Goal: Task Accomplishment & Management: Complete application form

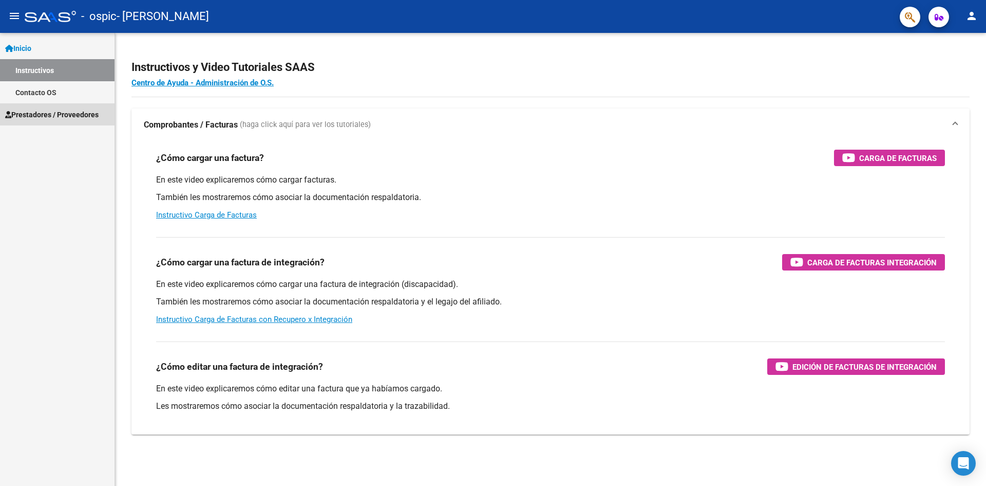
click at [74, 114] on span "Prestadores / Proveedores" at bounding box center [52, 114] width 94 height 11
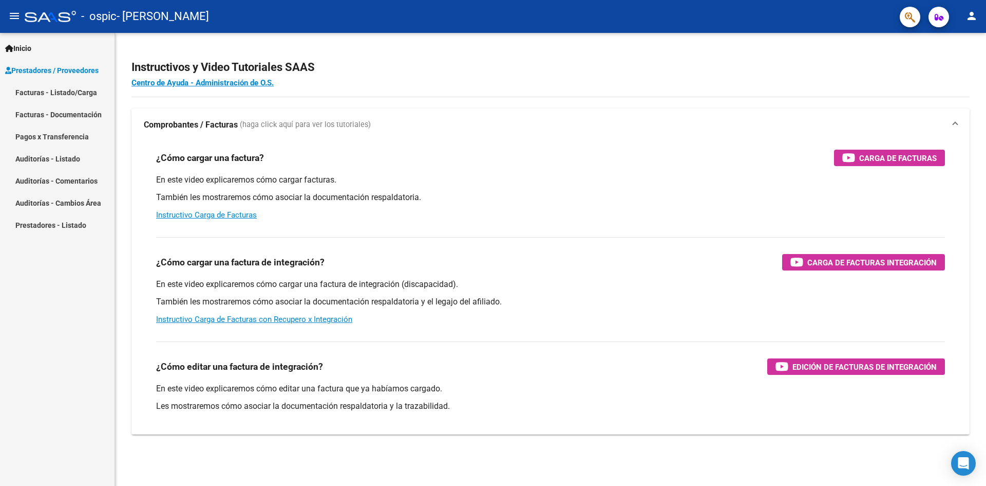
click at [66, 91] on link "Facturas - Listado/Carga" at bounding box center [57, 92] width 115 height 22
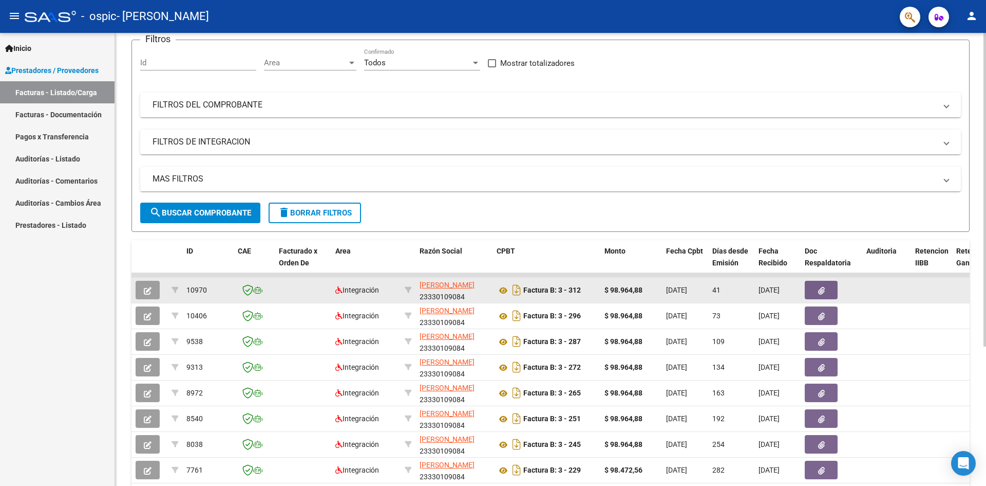
scroll to position [103, 0]
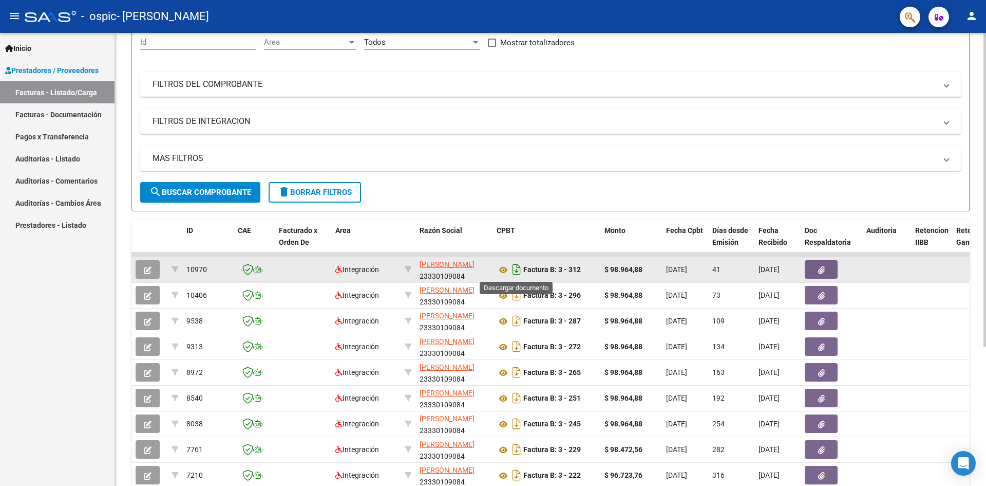
click at [518, 273] on icon "Descargar documento" at bounding box center [516, 269] width 13 height 16
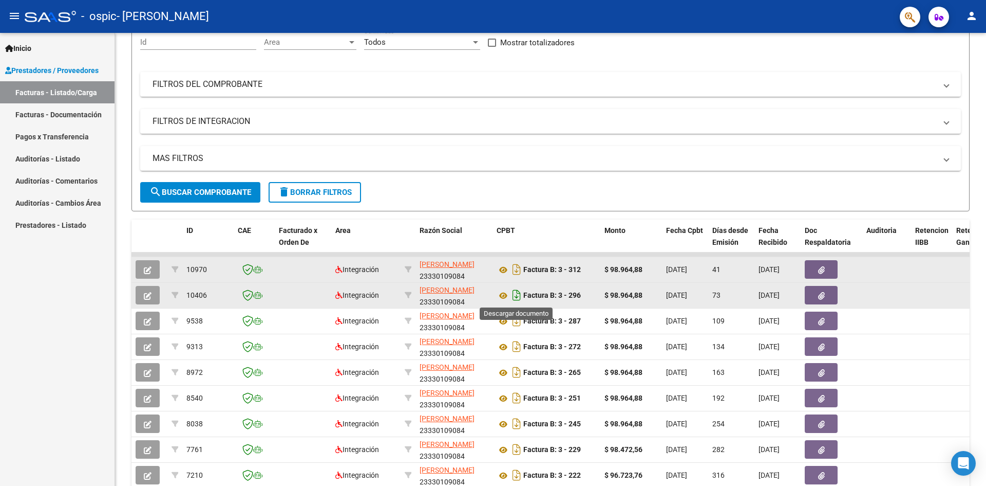
click at [518, 293] on icon "Descargar documento" at bounding box center [516, 295] width 13 height 16
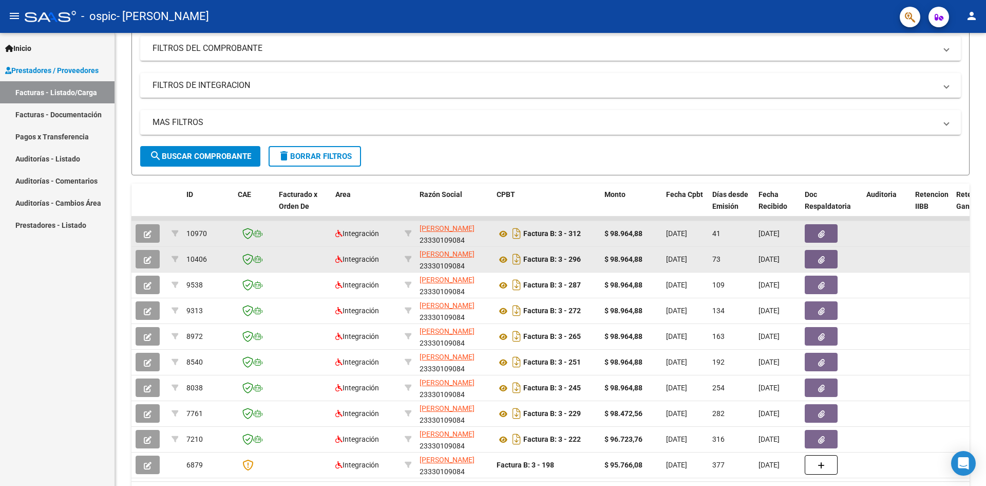
scroll to position [154, 0]
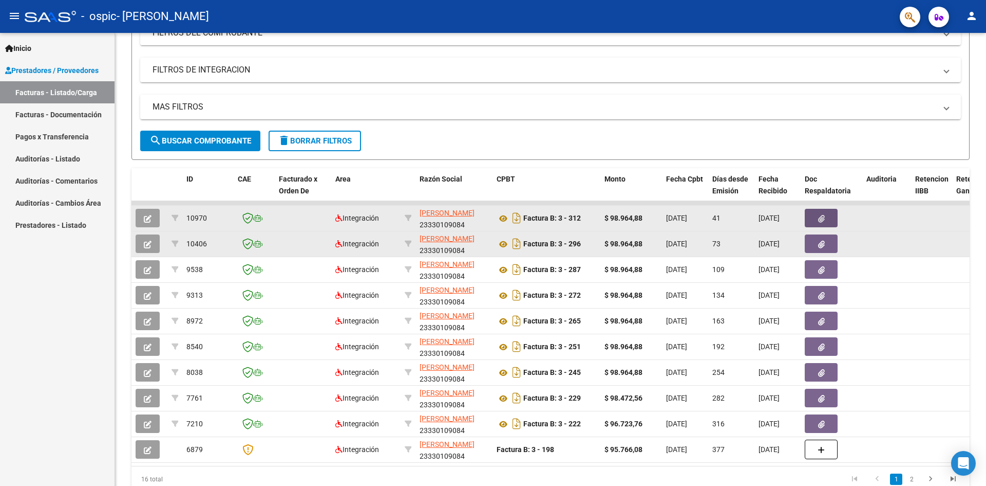
click at [822, 213] on button "button" at bounding box center [821, 218] width 33 height 18
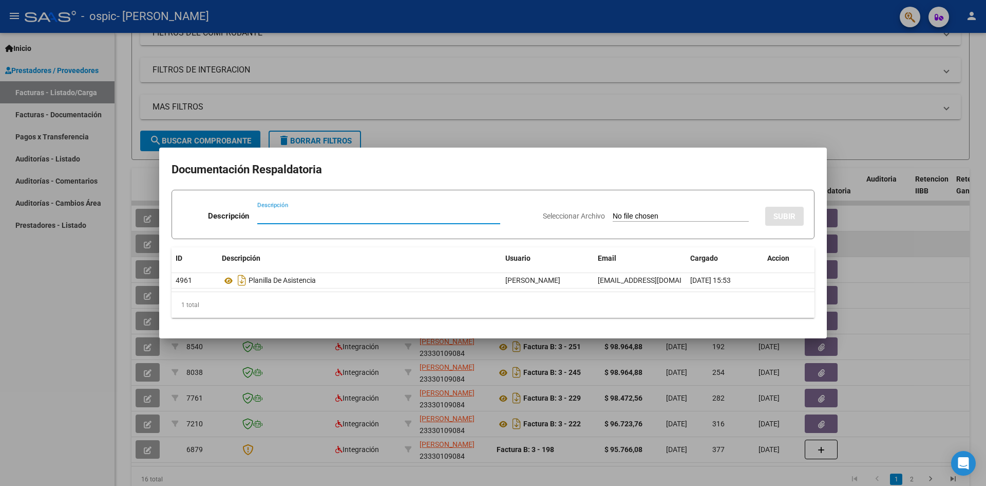
click at [891, 303] on div at bounding box center [493, 243] width 986 height 486
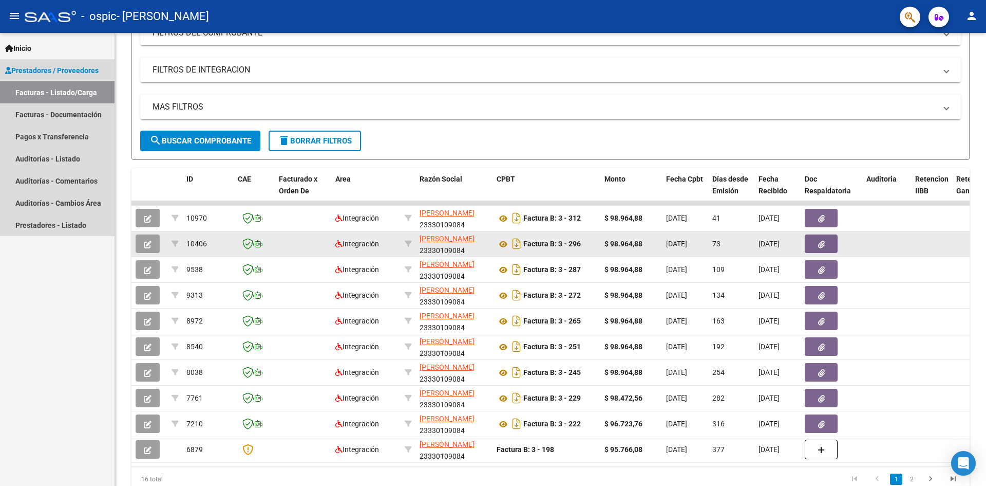
click at [80, 94] on link "Facturas - Listado/Carga" at bounding box center [57, 92] width 115 height 22
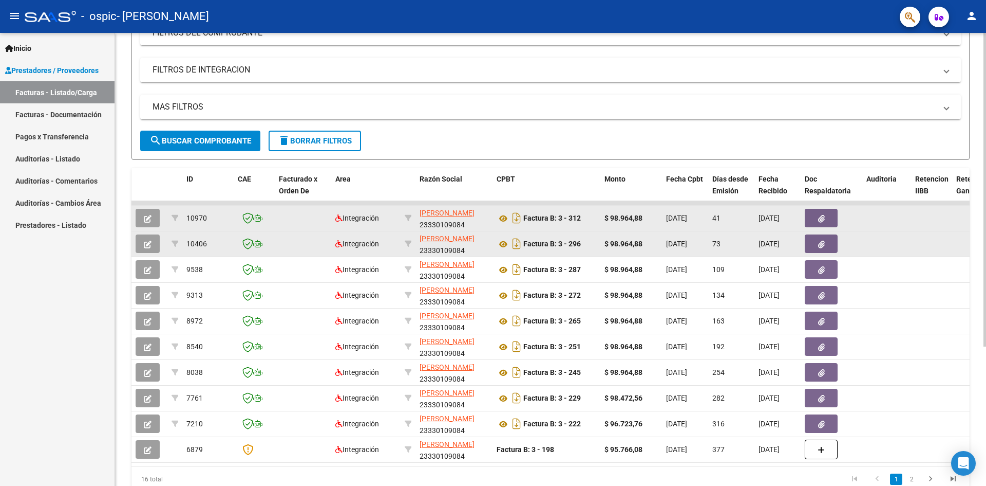
scroll to position [0, 0]
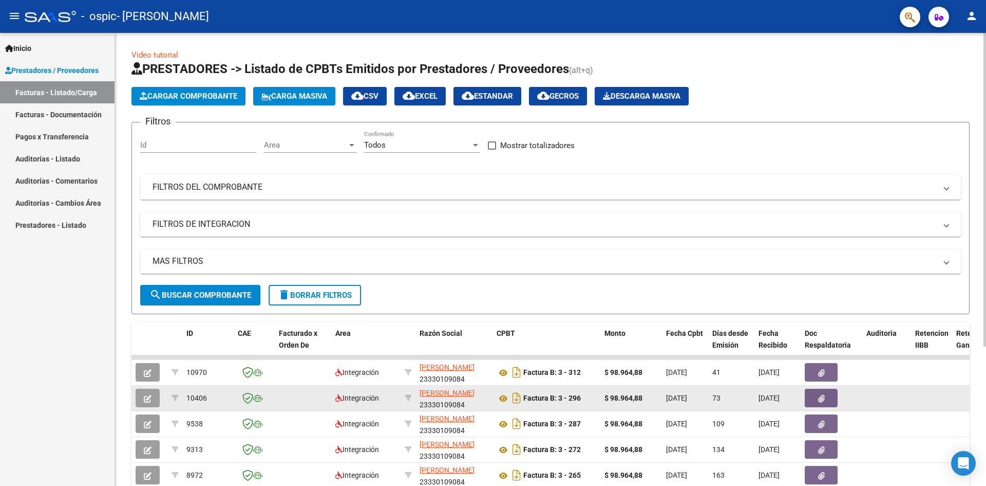
click at [206, 101] on button "Cargar Comprobante" at bounding box center [189, 96] width 114 height 18
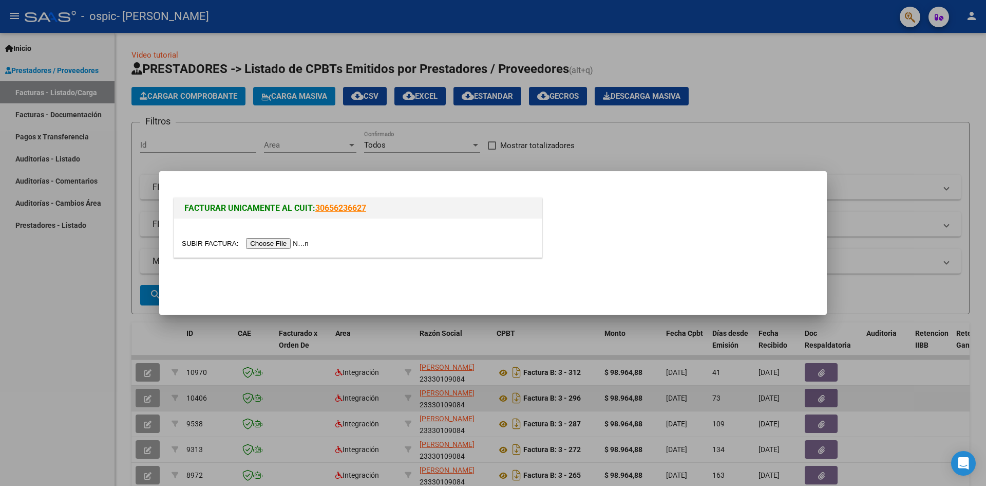
click at [279, 241] on input "file" at bounding box center [247, 243] width 130 height 11
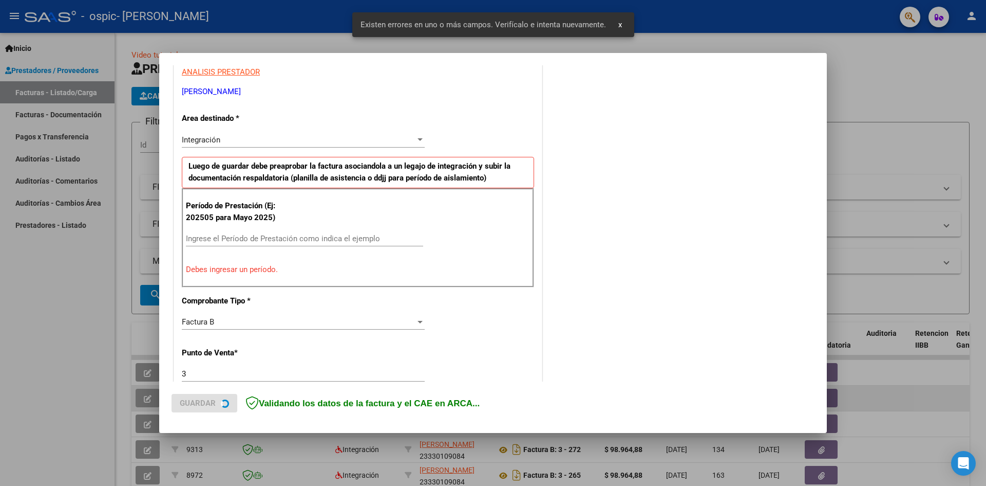
scroll to position [200, 0]
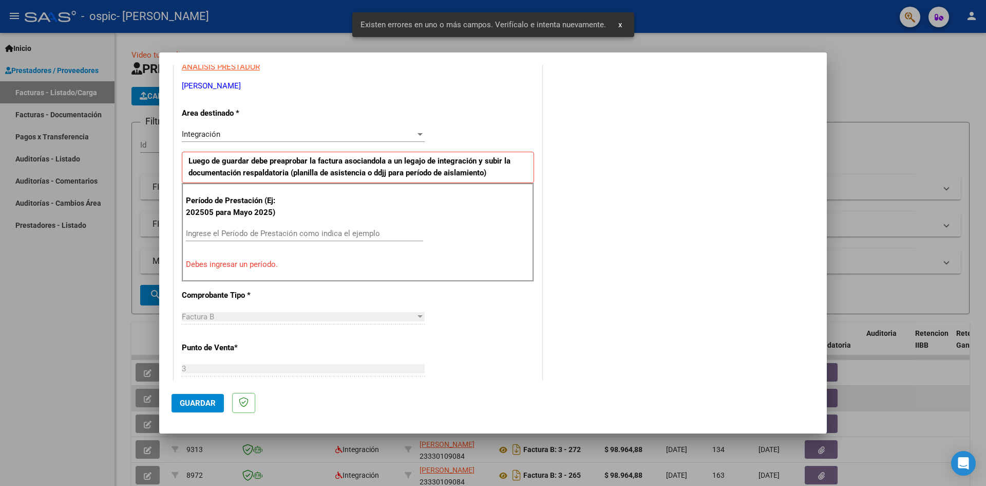
click at [360, 233] on input "Ingrese el Período de Prestación como indica el ejemplo" at bounding box center [304, 233] width 237 height 9
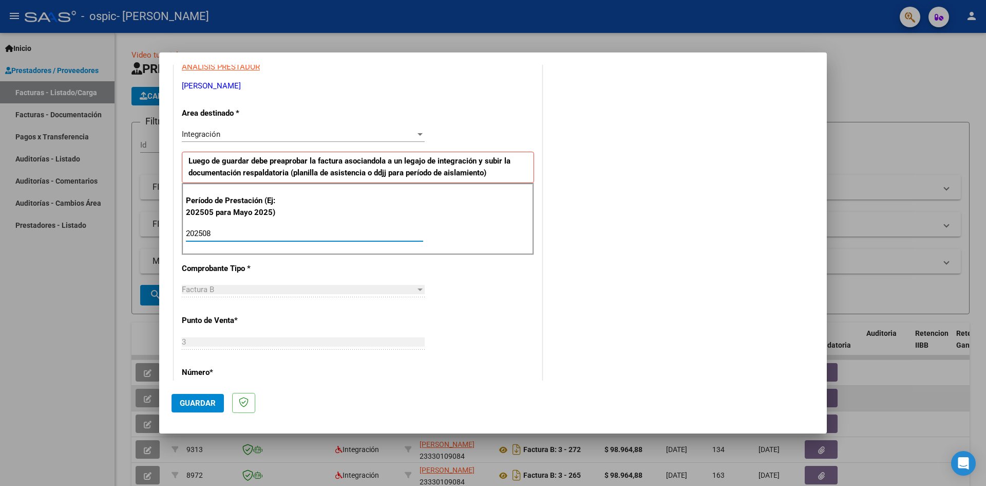
type input "202508"
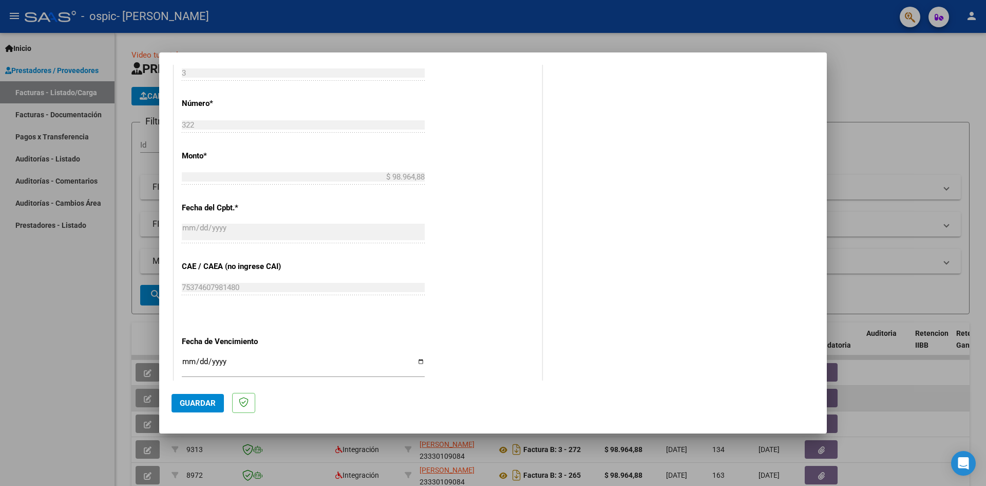
scroll to position [508, 0]
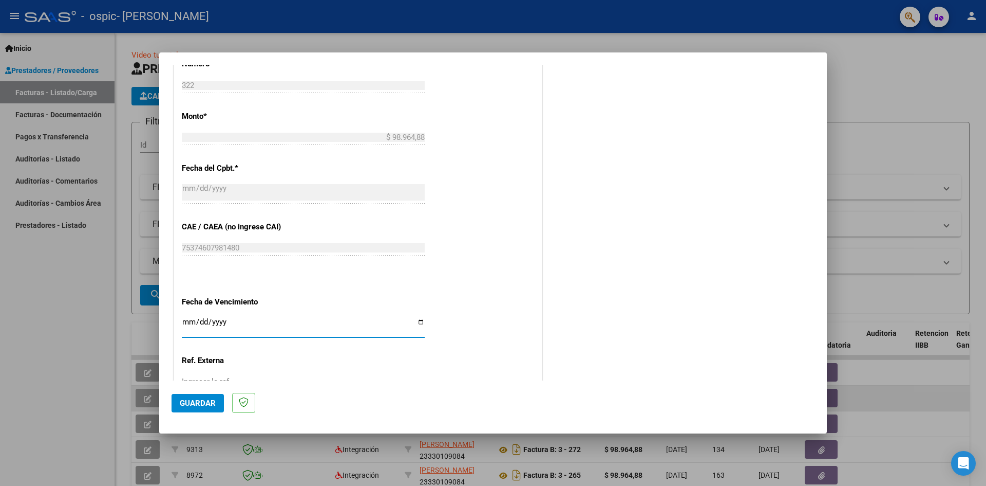
click at [276, 330] on input "Ingresar la fecha" at bounding box center [303, 326] width 243 height 16
type input "[DATE]"
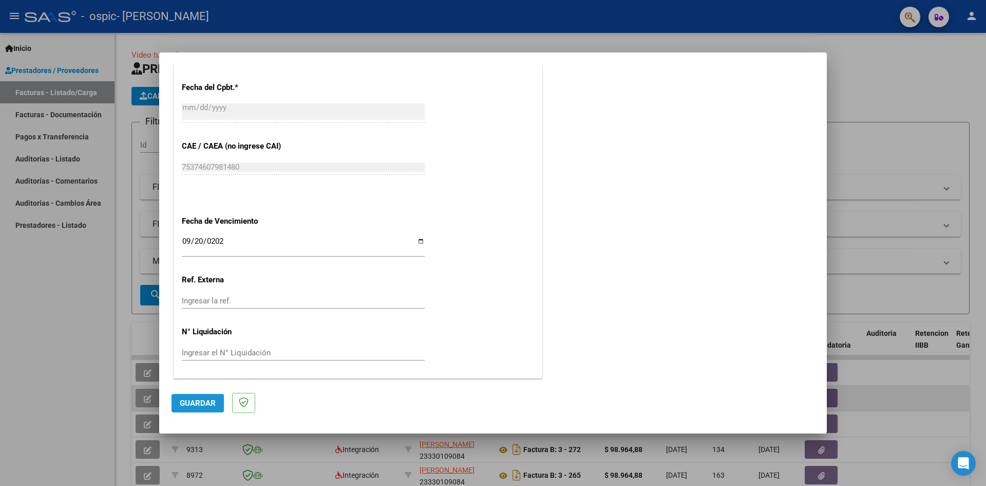
click at [196, 402] on span "Guardar" at bounding box center [198, 402] width 36 height 9
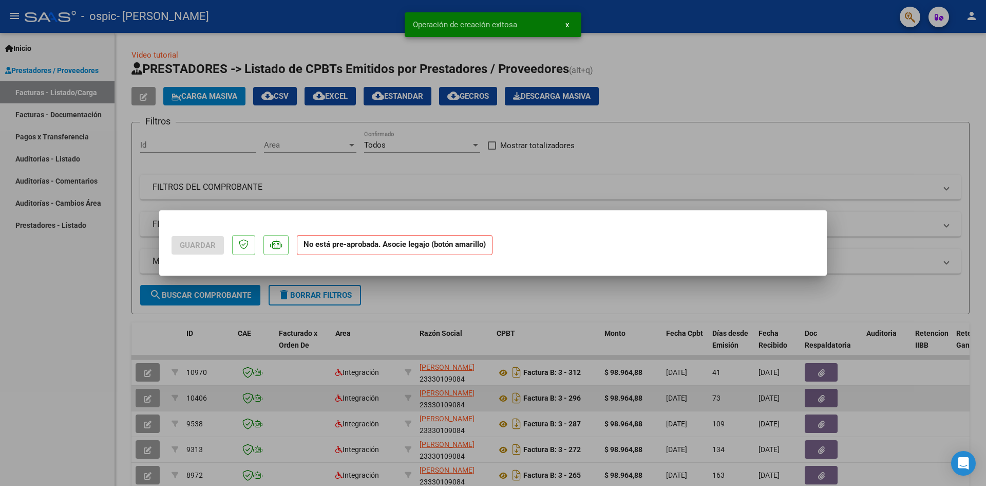
scroll to position [0, 0]
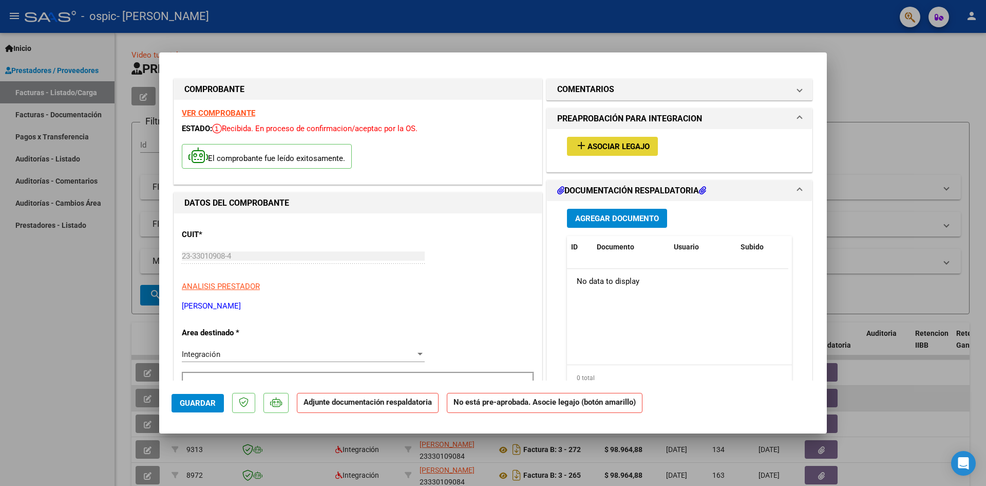
click at [629, 148] on span "Asociar Legajo" at bounding box center [619, 146] width 62 height 9
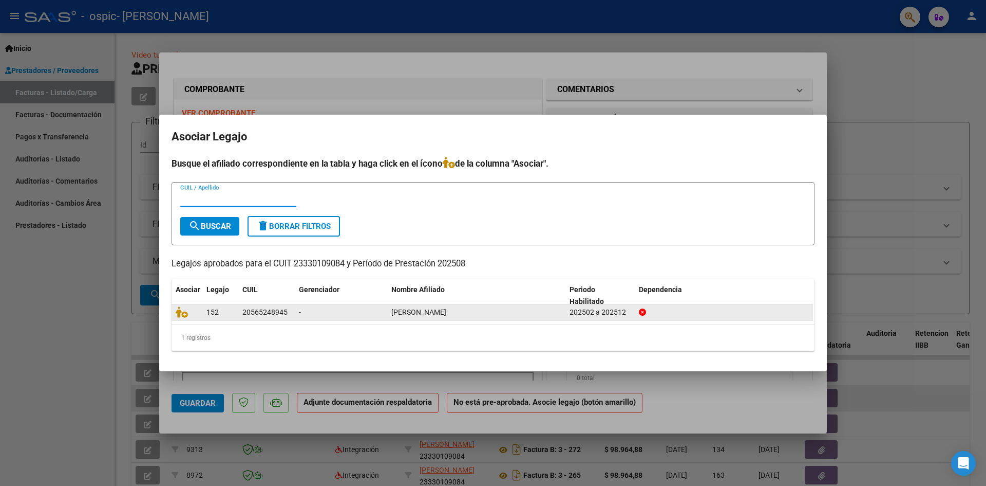
click at [418, 320] on datatable-body-cell "[PERSON_NAME]" at bounding box center [476, 312] width 178 height 16
click at [446, 311] on span "[PERSON_NAME]" at bounding box center [419, 312] width 55 height 8
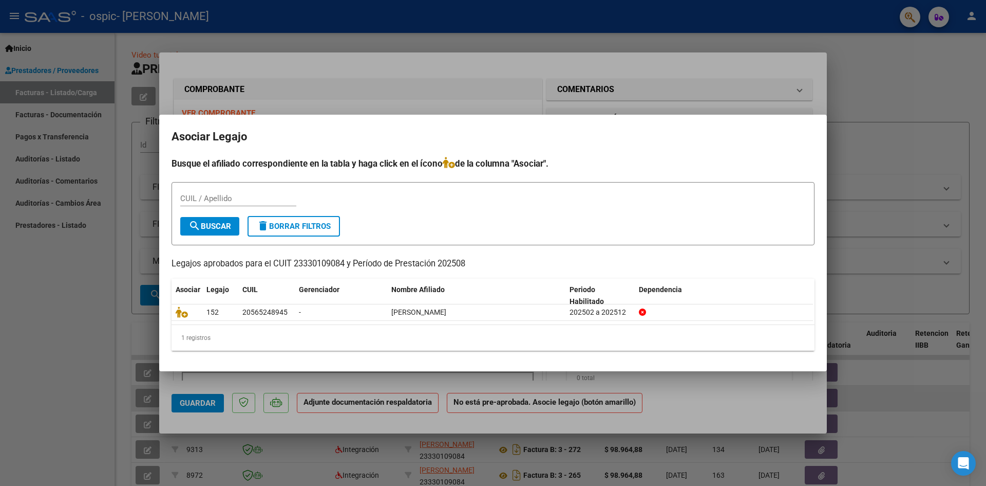
click at [516, 342] on div "1 registros" at bounding box center [493, 338] width 643 height 26
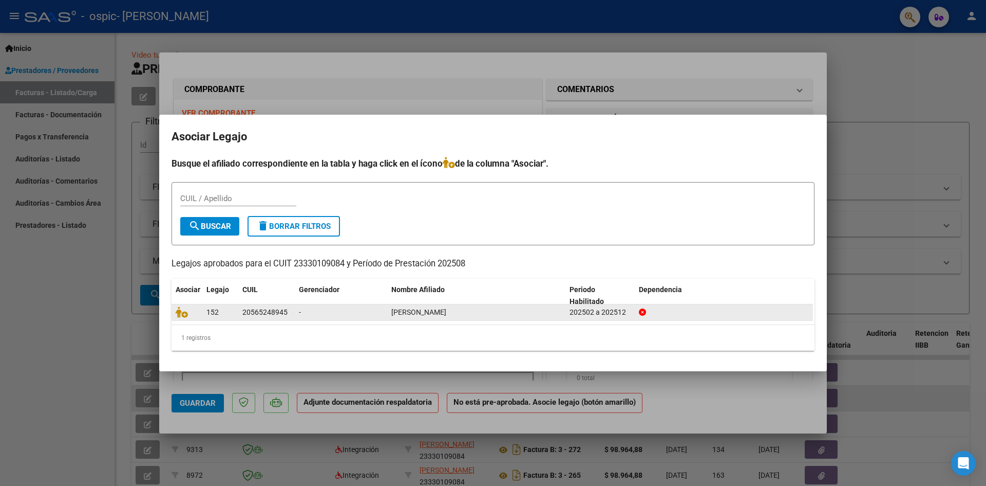
click at [581, 316] on div "202502 a 202512" at bounding box center [600, 312] width 61 height 12
click at [184, 312] on icon at bounding box center [182, 311] width 12 height 11
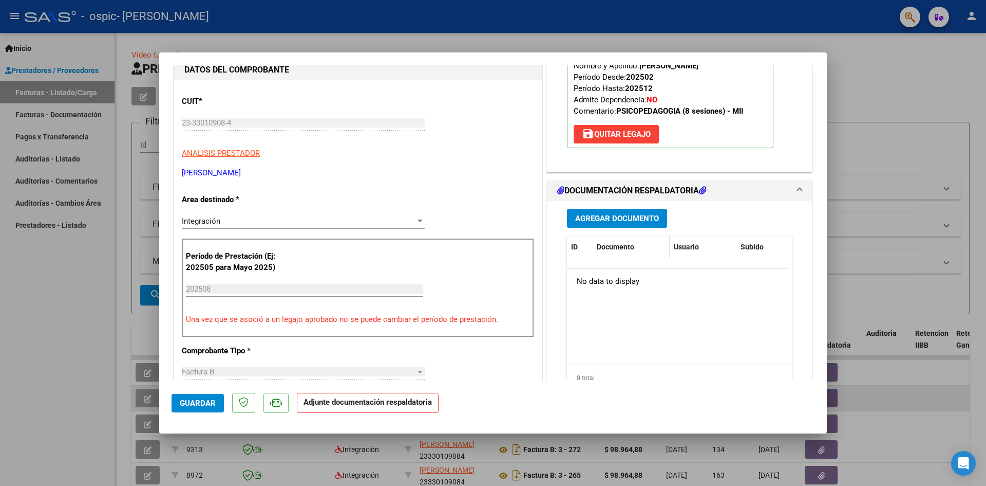
scroll to position [154, 0]
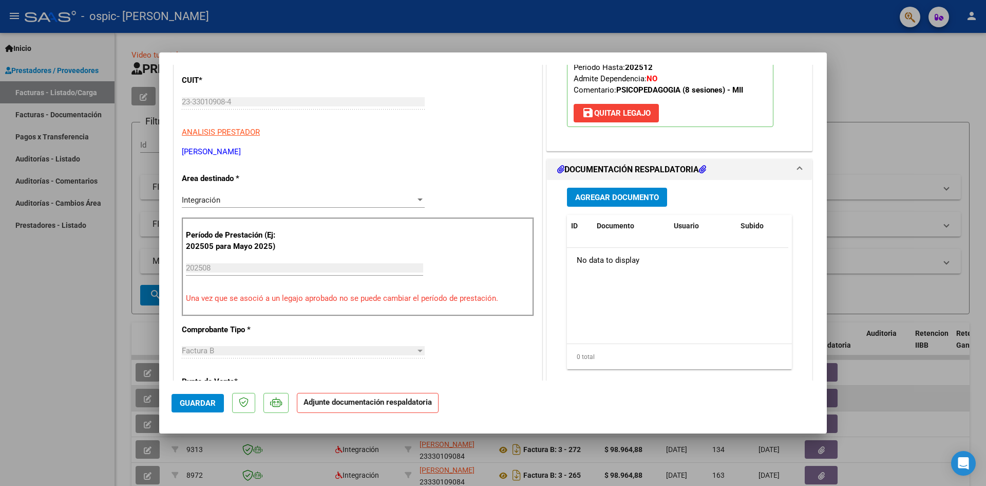
click at [629, 201] on span "Agregar Documento" at bounding box center [617, 197] width 84 height 9
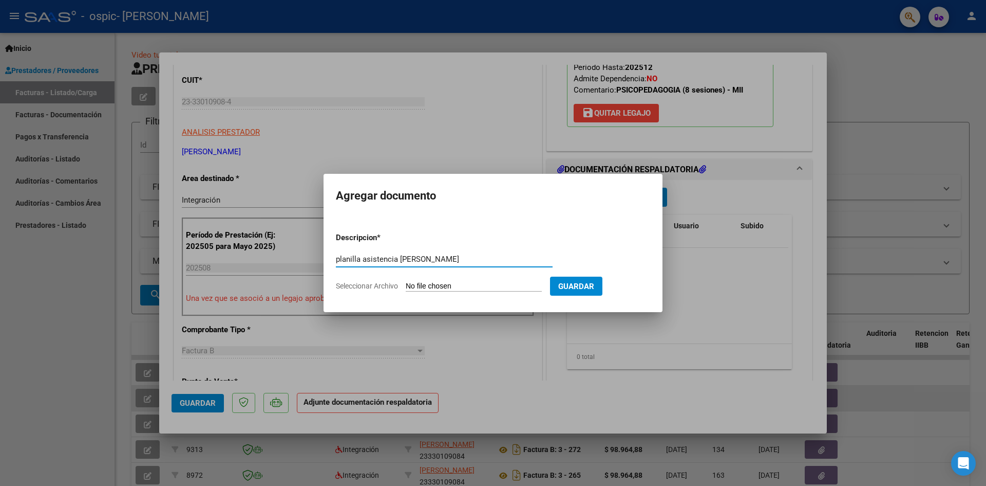
type input "planilla asistencia [PERSON_NAME]"
click at [514, 282] on input "Seleccionar Archivo" at bounding box center [474, 287] width 136 height 10
type input "C:\fakepath\planilla oli agosto.pdf"
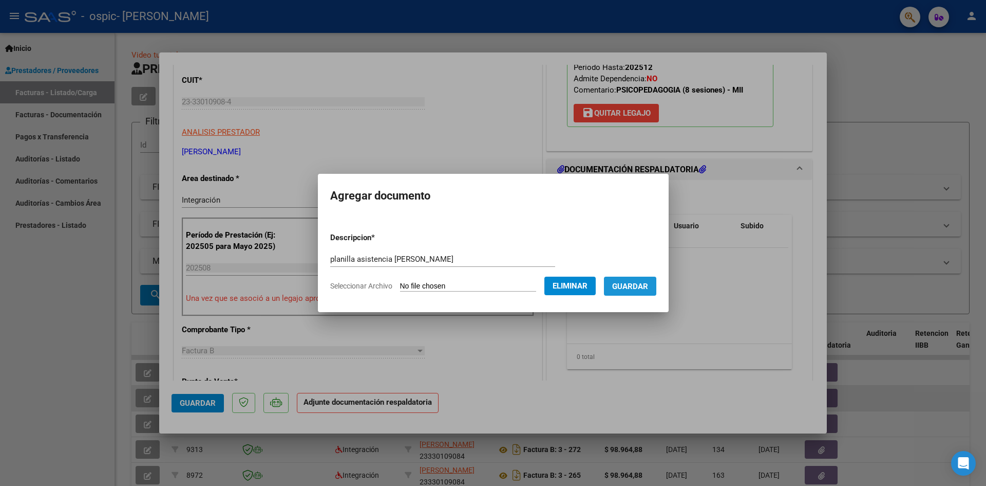
click at [634, 287] on span "Guardar" at bounding box center [630, 286] width 36 height 9
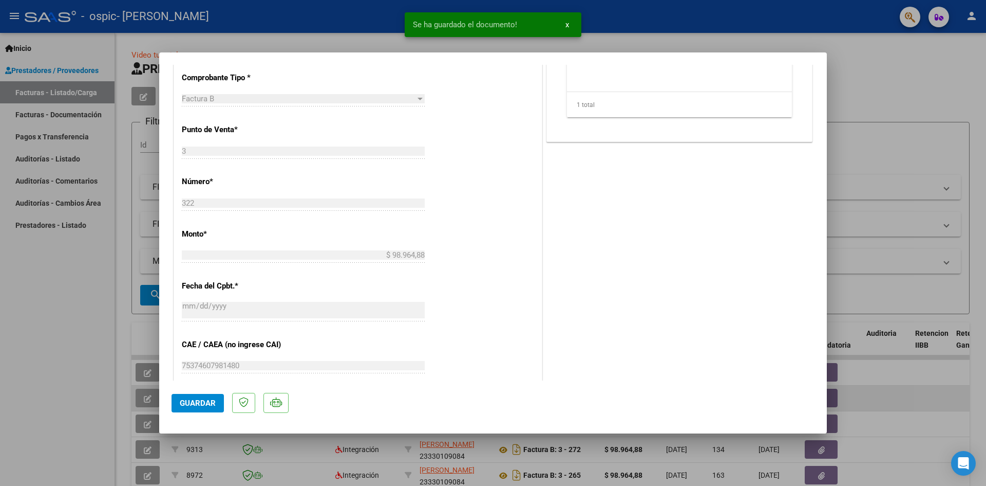
scroll to position [411, 0]
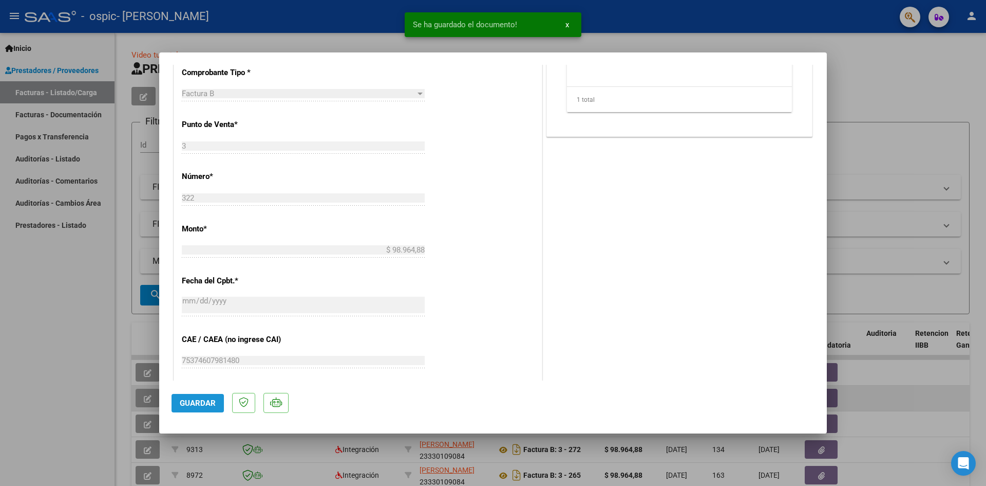
click at [202, 398] on span "Guardar" at bounding box center [198, 402] width 36 height 9
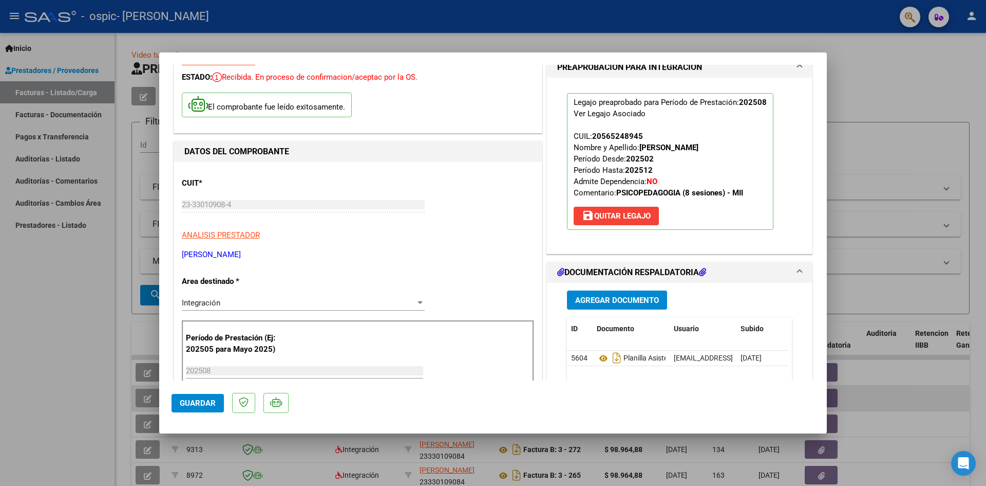
scroll to position [0, 0]
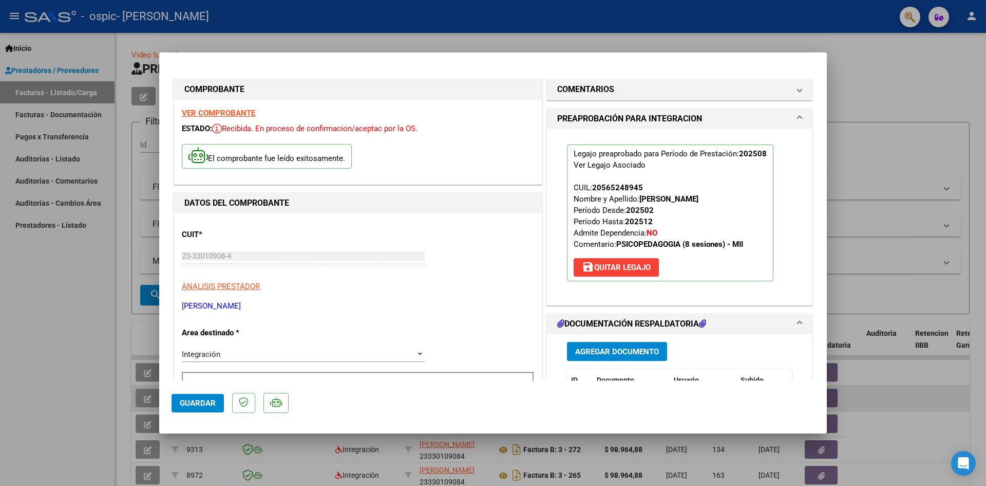
click at [859, 75] on div at bounding box center [493, 243] width 986 height 486
